Goal: Task Accomplishment & Management: Manage account settings

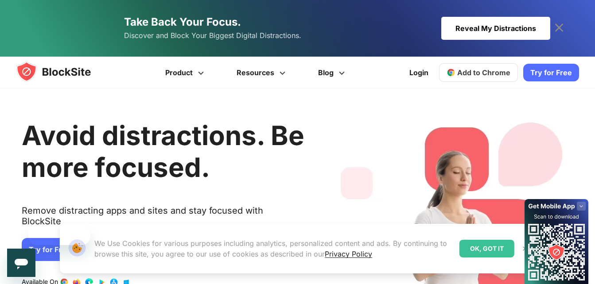
click at [84, 216] on div "Our Website uses cookies We Use Cookies for various purposes including analytic…" at bounding box center [297, 248] width 497 height 71
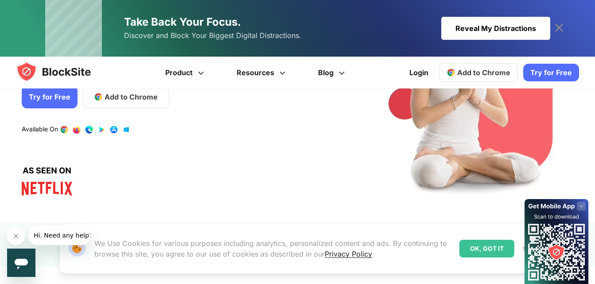
scroll to position [141, 0]
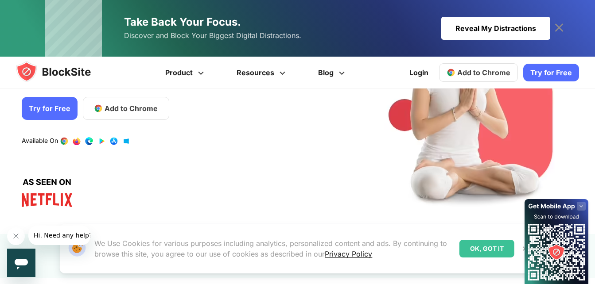
click at [85, 137] on link "1 / 4" at bounding box center [89, 141] width 9 height 9
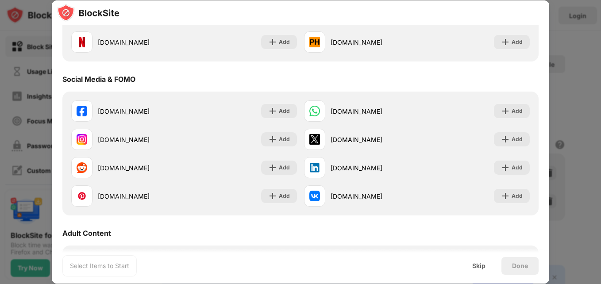
click at [233, 129] on div "instagram.com Add" at bounding box center [184, 139] width 233 height 28
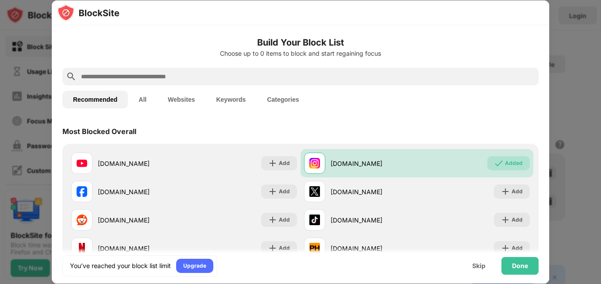
click at [572, 57] on div at bounding box center [300, 142] width 601 height 284
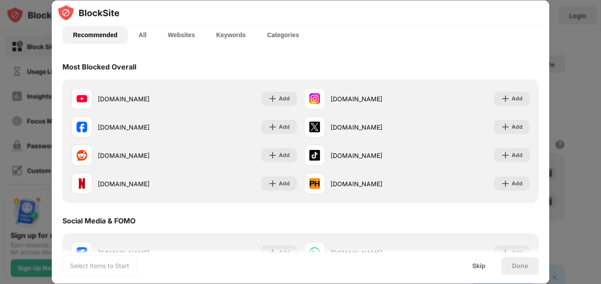
scroll to position [73, 0]
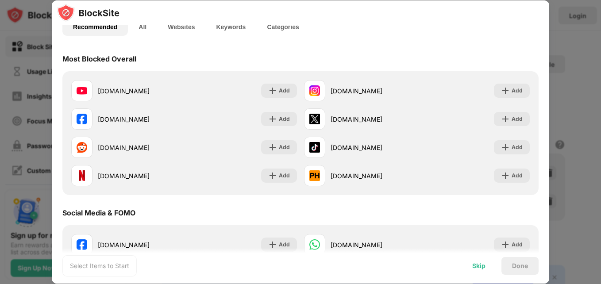
click at [484, 264] on div "Skip" at bounding box center [478, 266] width 13 height 7
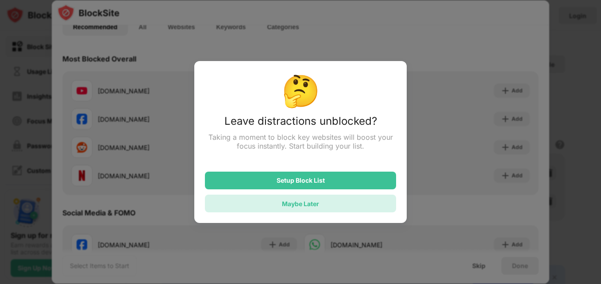
click at [346, 198] on div "Maybe Later" at bounding box center [300, 204] width 191 height 18
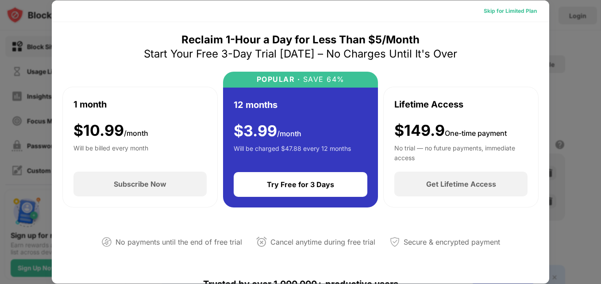
click at [511, 7] on div "Skip for Limited Plan" at bounding box center [510, 11] width 53 height 9
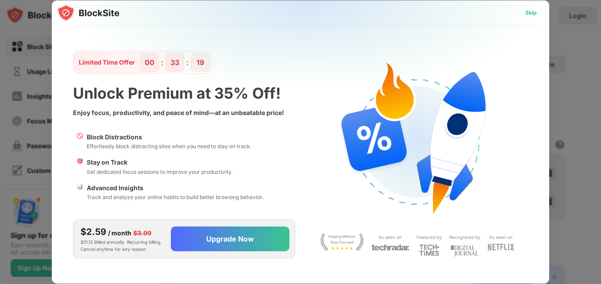
click at [529, 13] on div "Skip" at bounding box center [531, 12] width 12 height 9
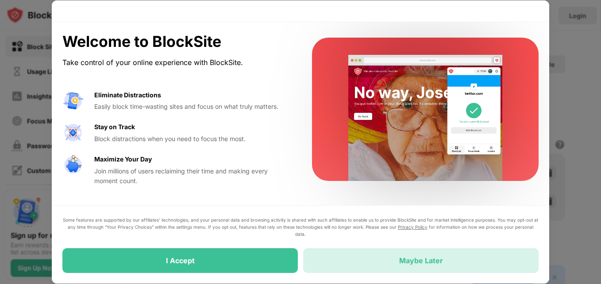
click at [373, 260] on div "Maybe Later" at bounding box center [421, 260] width 236 height 25
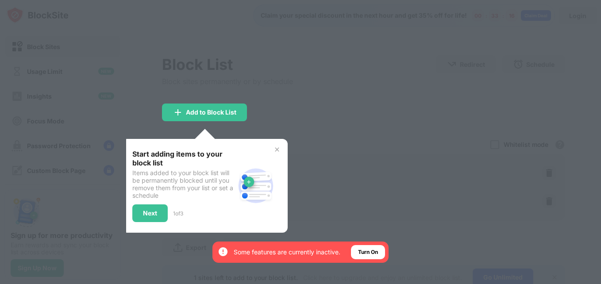
click at [373, 260] on div "By opting in, you ensure access to all the features and benefits that rely on t…" at bounding box center [300, 252] width 176 height 21
click at [287, 161] on div "Start adding items to your block list Items added to your block list will be pe…" at bounding box center [205, 186] width 166 height 94
click at [279, 148] on img at bounding box center [277, 149] width 7 height 7
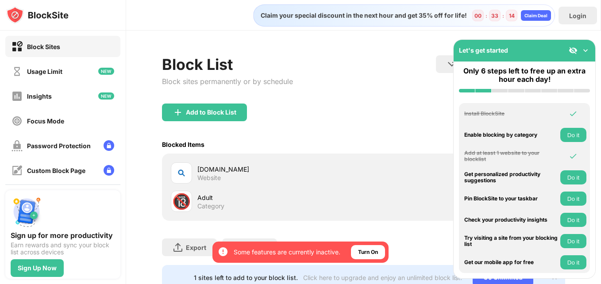
click at [279, 148] on div "Blocked Items Whitelist mode Block all websites except for those in your whitel…" at bounding box center [363, 144] width 403 height 18
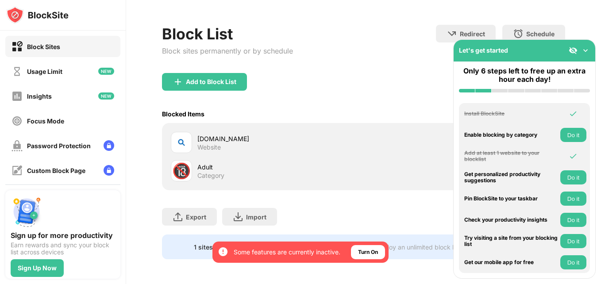
click at [412, 73] on div "Add to Block List" at bounding box center [363, 89] width 403 height 32
click at [583, 50] on img at bounding box center [585, 50] width 9 height 9
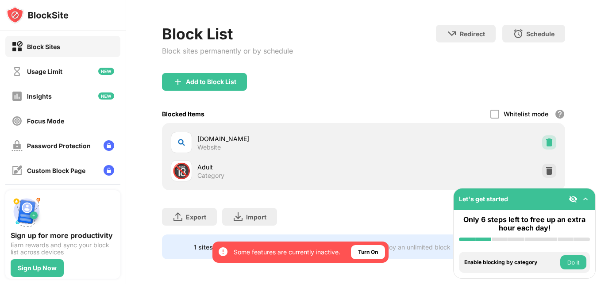
click at [545, 138] on img at bounding box center [549, 142] width 9 height 9
